Goal: Task Accomplishment & Management: Complete application form

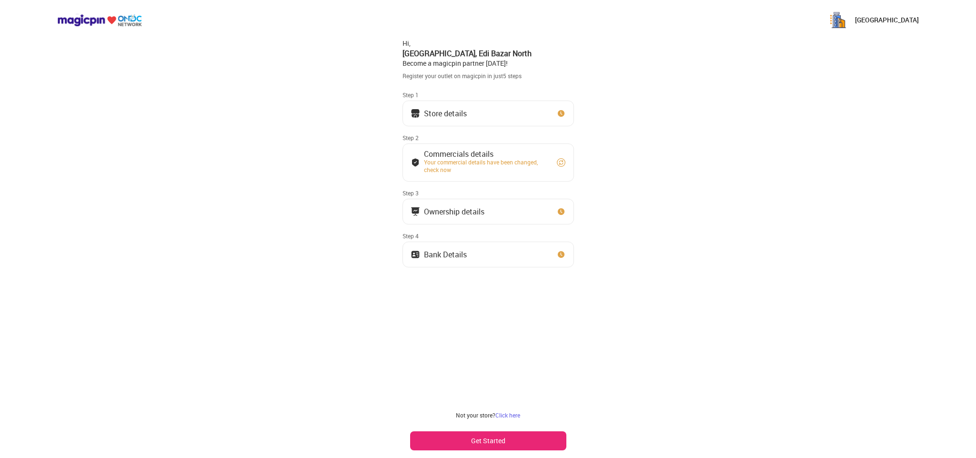
click at [459, 211] on div "Ownership details" at bounding box center [454, 211] width 60 height 5
click at [499, 211] on div "Ownership details" at bounding box center [484, 212] width 146 height 10
